Goal: Task Accomplishment & Management: Use online tool/utility

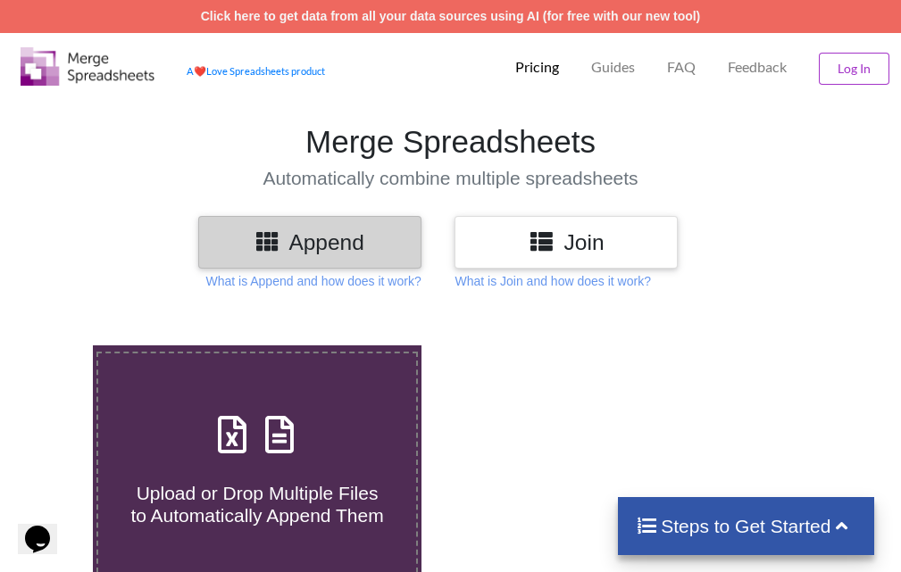
click at [281, 445] on icon at bounding box center [279, 426] width 45 height 38
click at [55, 346] on input "Upload or Drop Multiple Files to Automatically Append Them" at bounding box center [55, 346] width 0 height 0
type input "C:\fakepath\bba bca.xls"
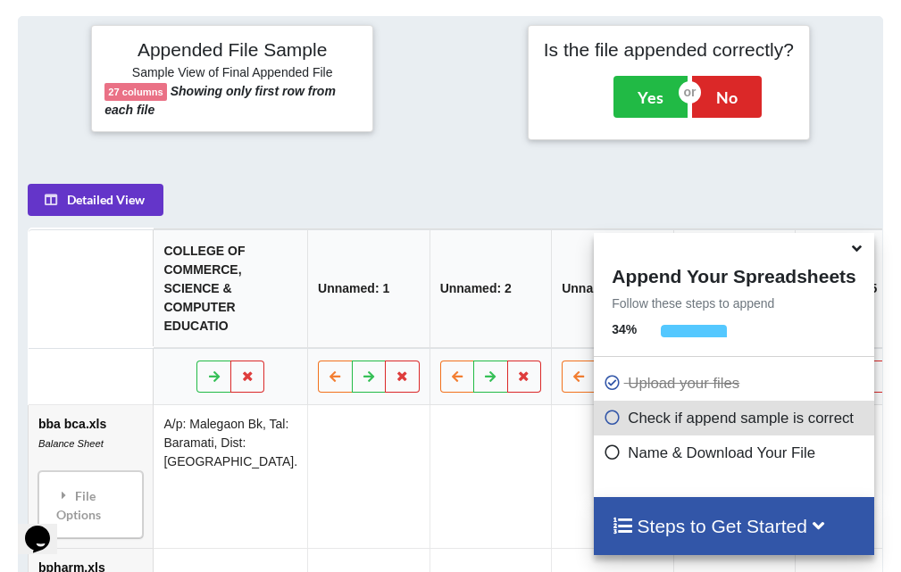
scroll to position [715, 0]
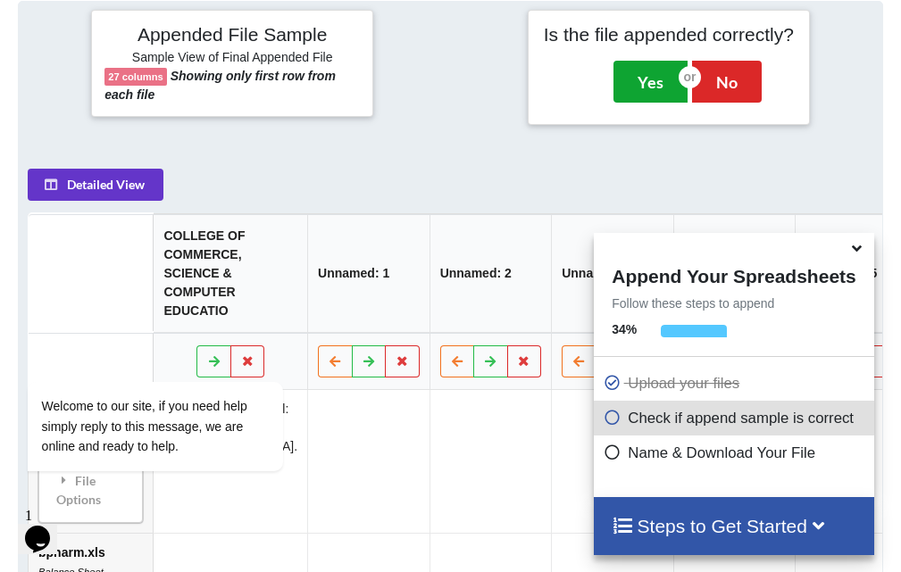
click at [671, 96] on button "Yes" at bounding box center [650, 81] width 74 height 41
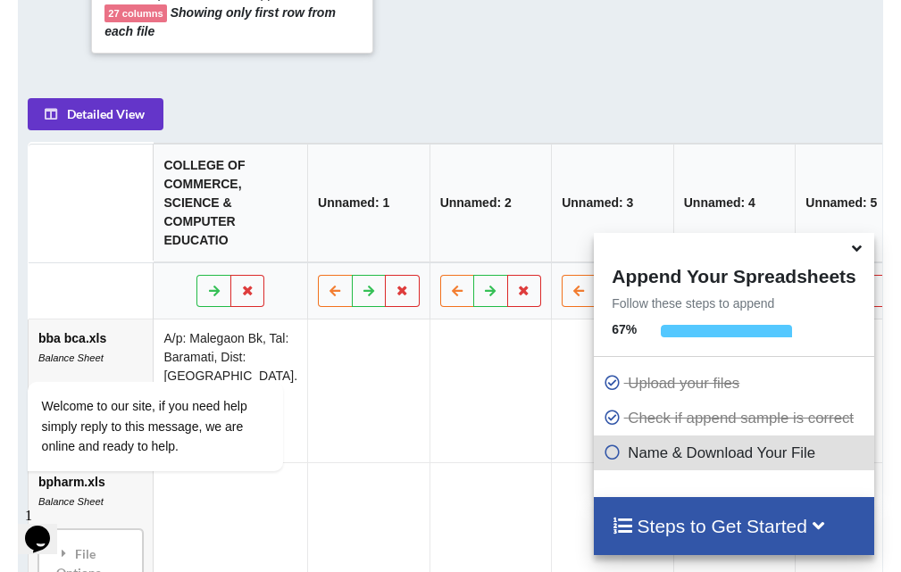
scroll to position [399, 0]
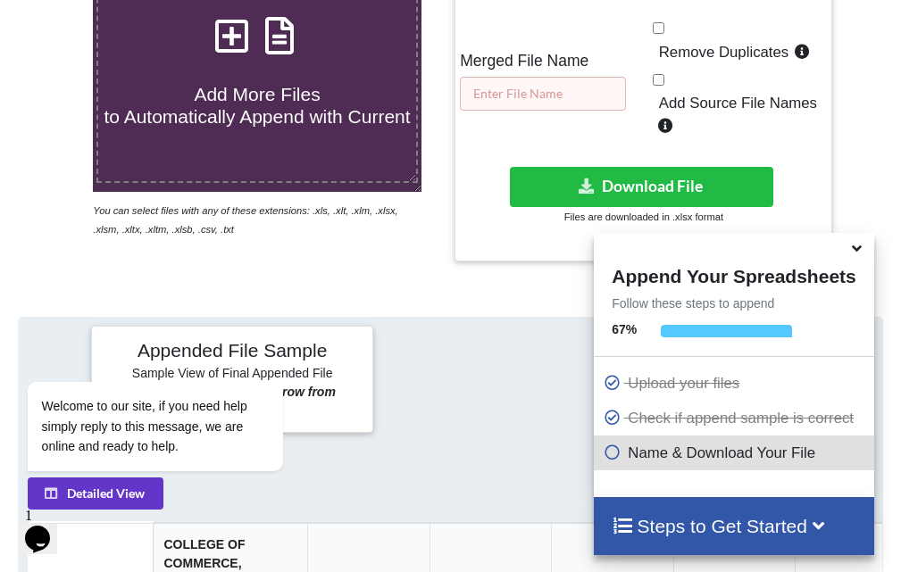
click at [539, 87] on input "text" at bounding box center [543, 94] width 166 height 34
type input "new merged"
click at [724, 455] on p "Name & Download Your File" at bounding box center [736, 453] width 266 height 22
click at [606, 453] on icon at bounding box center [612, 449] width 18 height 15
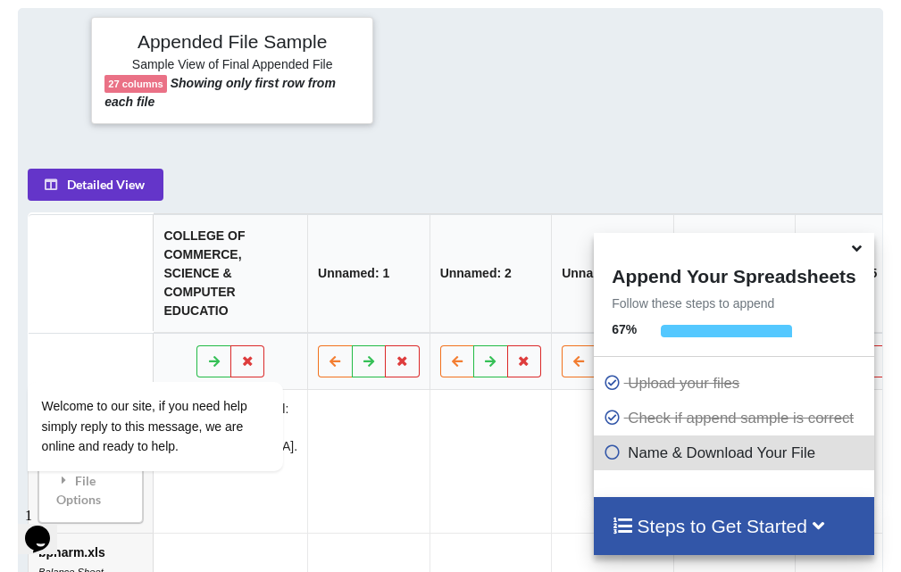
scroll to position [544, 0]
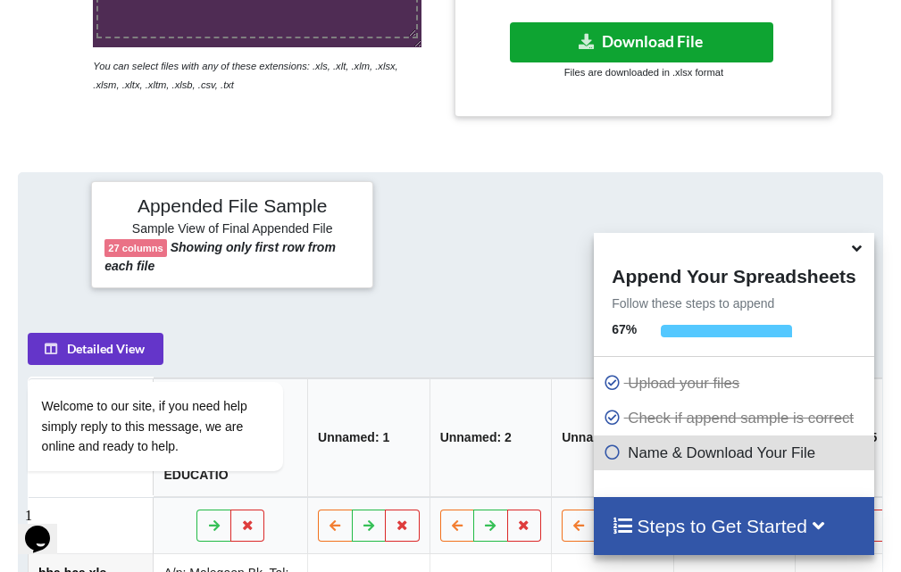
click at [700, 38] on button "Download File" at bounding box center [641, 42] width 263 height 40
